Goal: Transaction & Acquisition: Purchase product/service

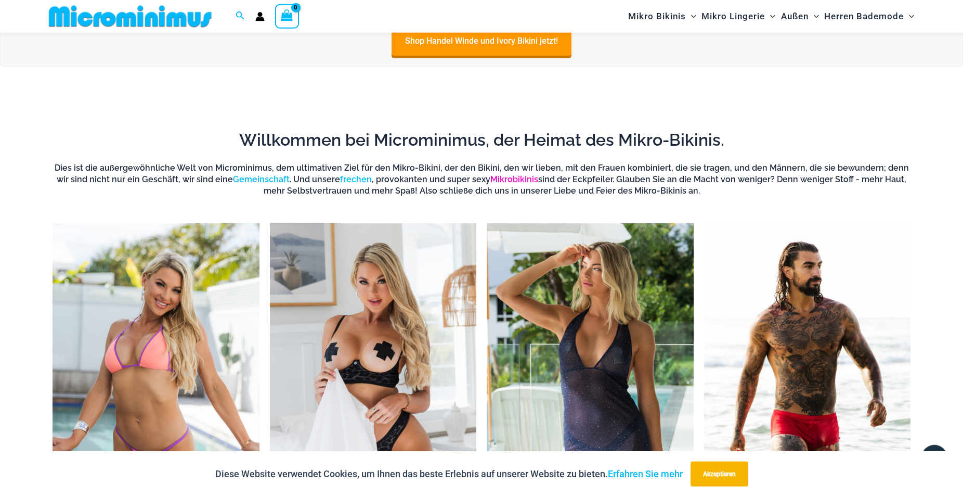
scroll to position [523, 0]
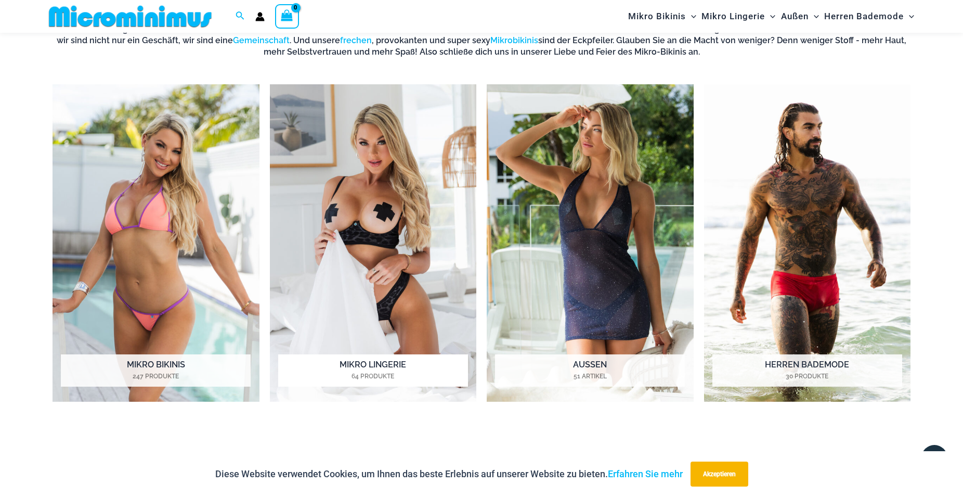
click at [385, 223] on img "Produkt besuchen Kategorie Micro Lingerie" at bounding box center [373, 243] width 207 height 318
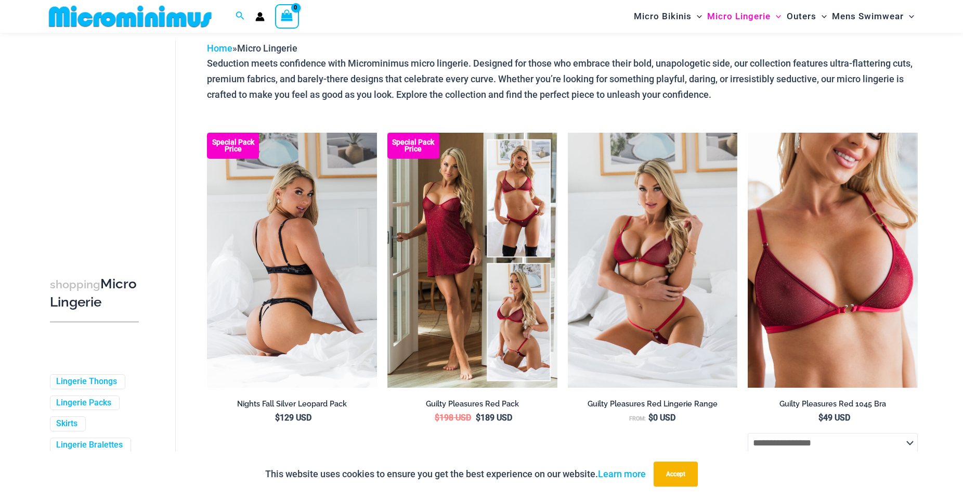
scroll to position [45, 0]
click at [291, 298] on img at bounding box center [292, 260] width 170 height 255
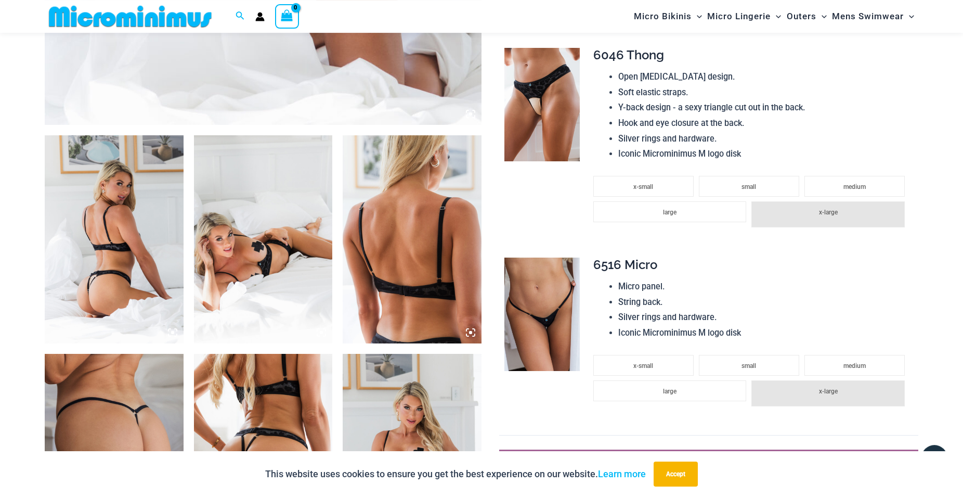
scroll to position [683, 0]
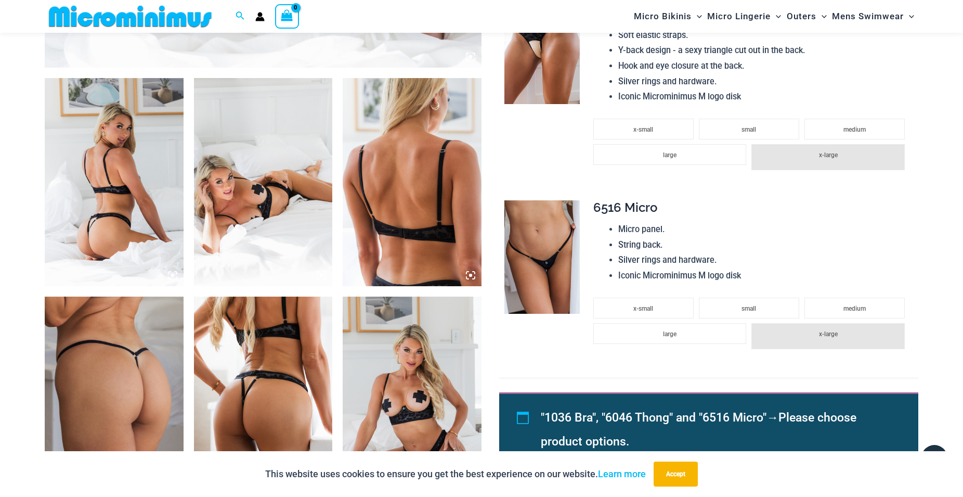
click at [406, 231] on img at bounding box center [412, 182] width 139 height 208
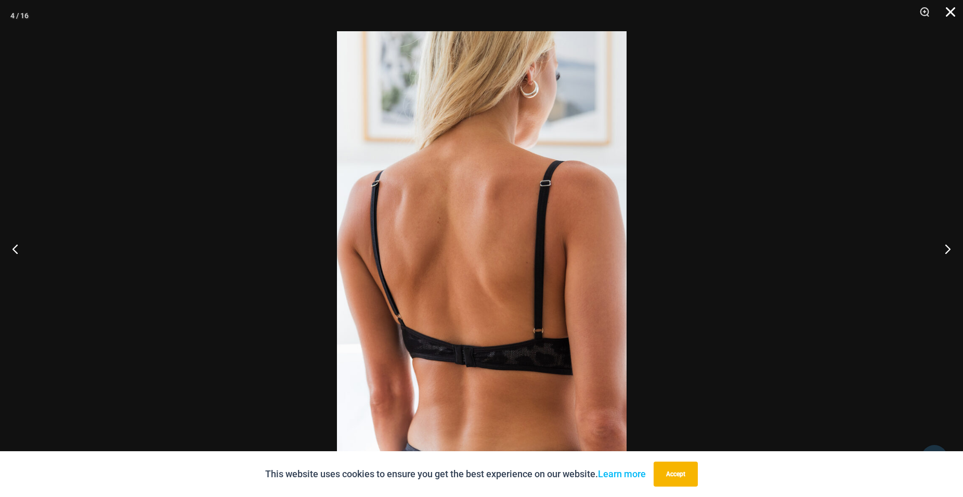
click at [952, 9] on button "Close" at bounding box center [947, 15] width 26 height 31
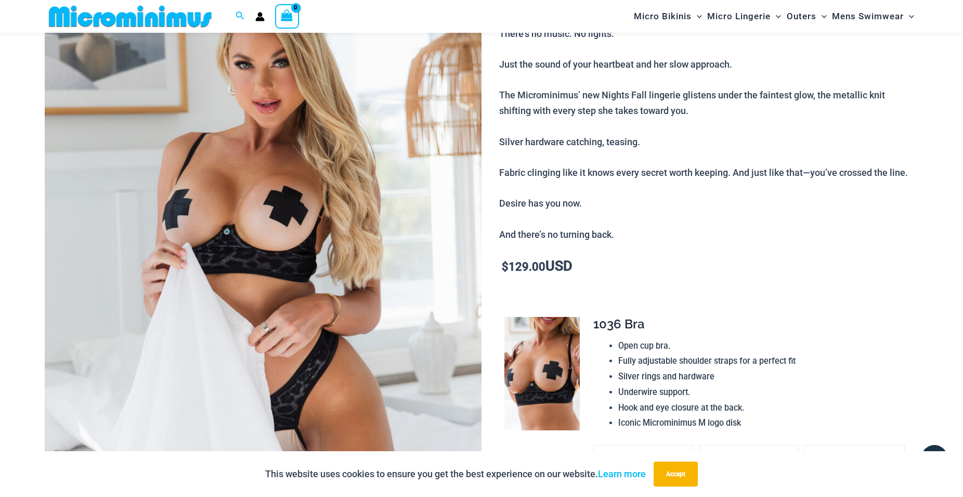
scroll to position [0, 0]
